Goal: Task Accomplishment & Management: Manage account settings

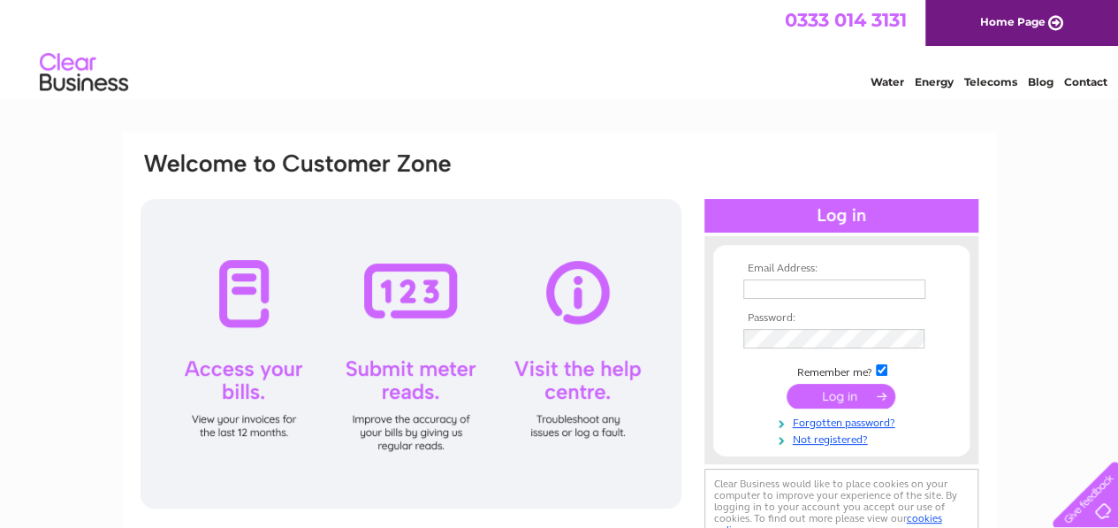
type input "[EMAIL_ADDRESS][DOMAIN_NAME]"
click at [845, 392] on input "submit" at bounding box center [841, 396] width 109 height 25
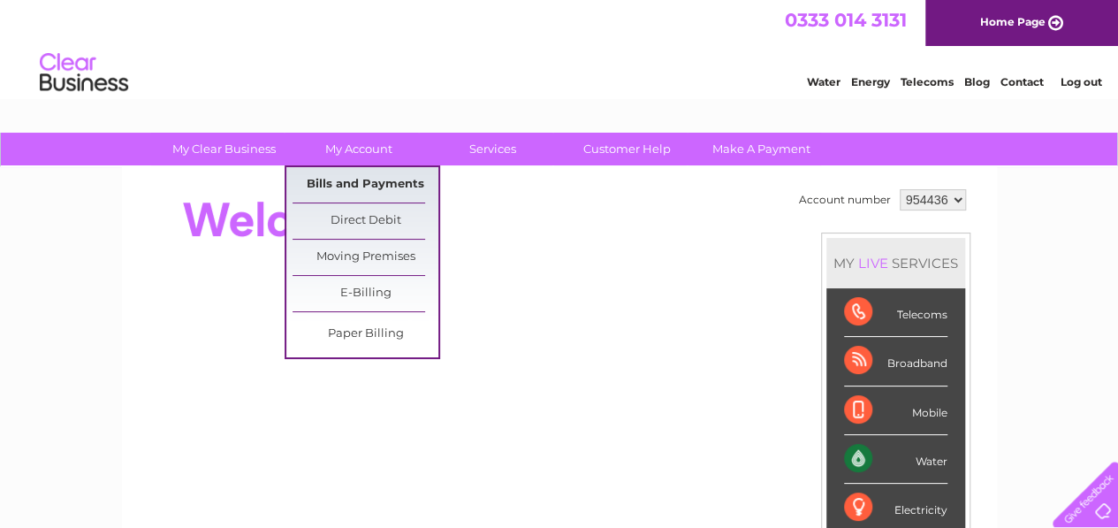
click at [380, 179] on link "Bills and Payments" at bounding box center [366, 184] width 146 height 35
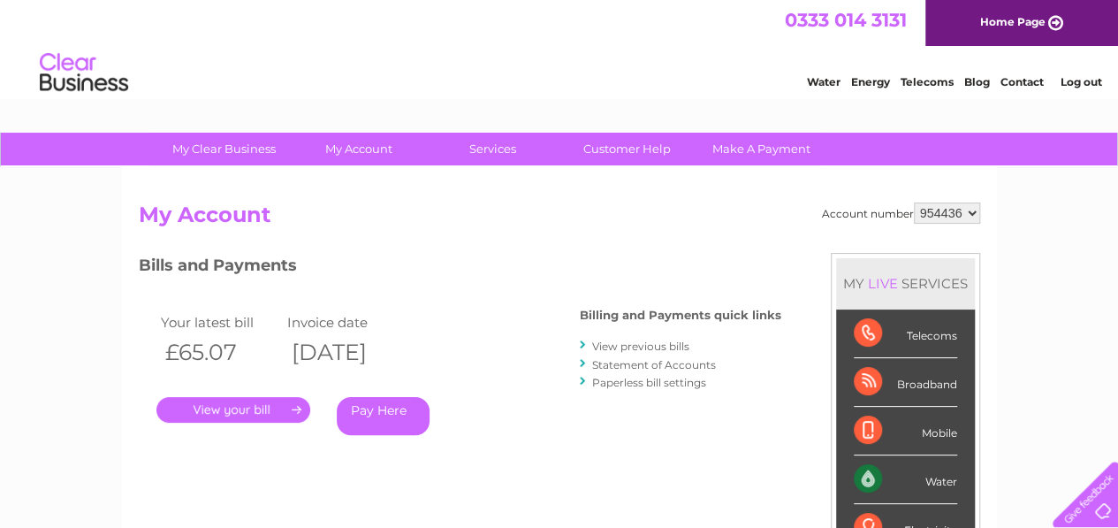
click at [297, 407] on link "." at bounding box center [233, 410] width 154 height 26
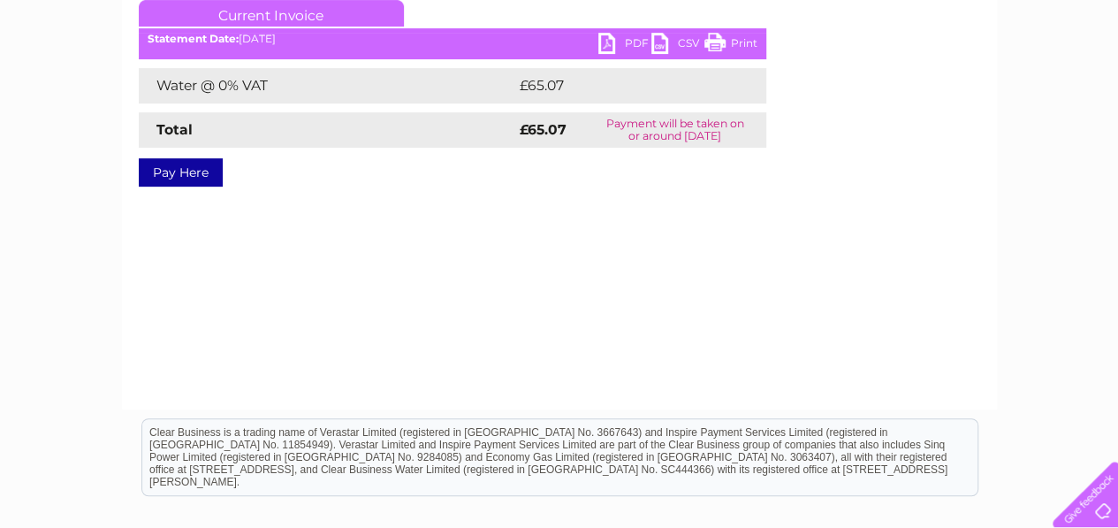
scroll to position [177, 0]
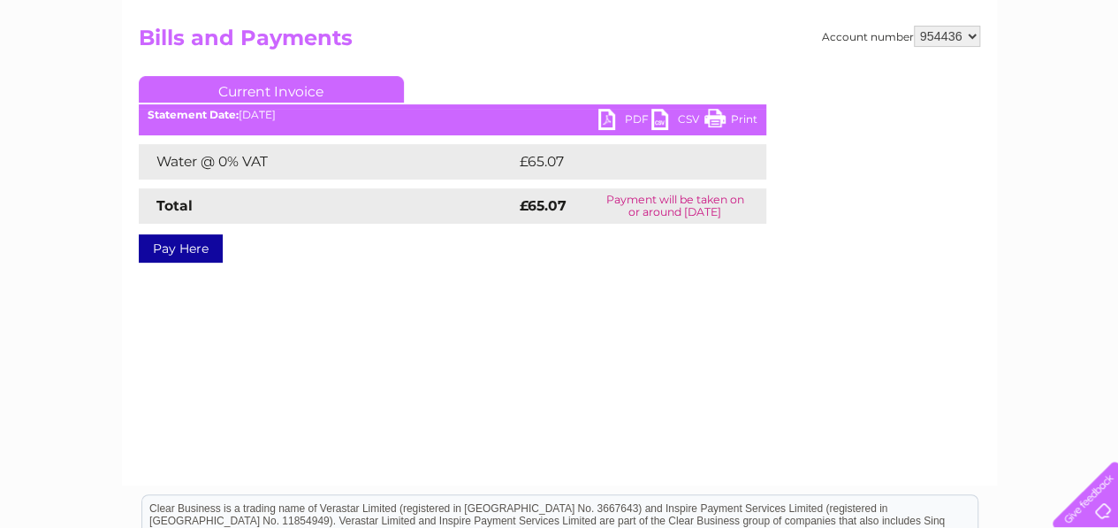
click at [626, 116] on link "PDF" at bounding box center [625, 122] width 53 height 26
